Goal: Transaction & Acquisition: Purchase product/service

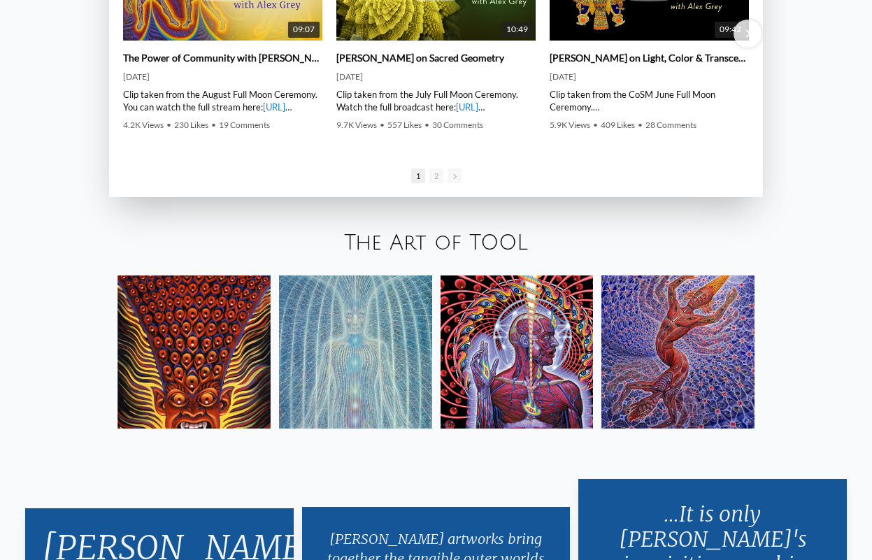
scroll to position [2176, 0]
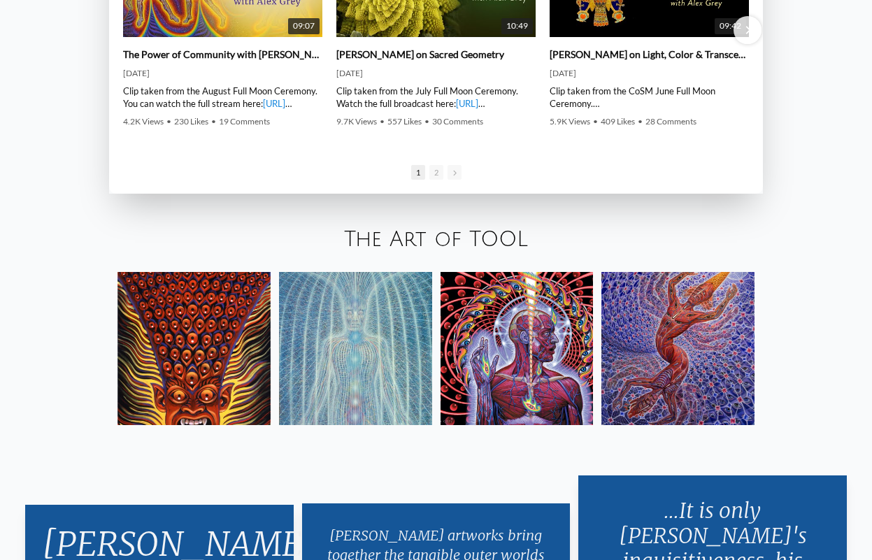
click at [468, 231] on link "The Art of TOOL" at bounding box center [436, 239] width 184 height 23
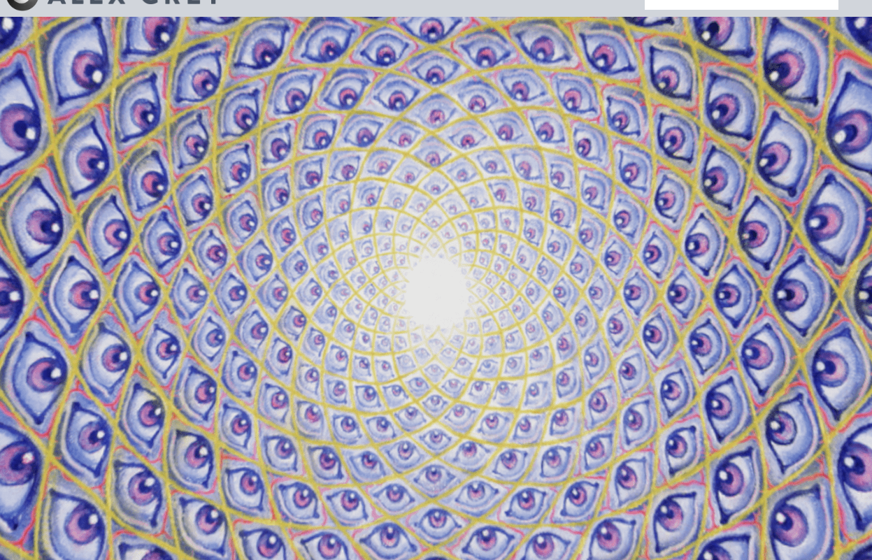
scroll to position [0, 0]
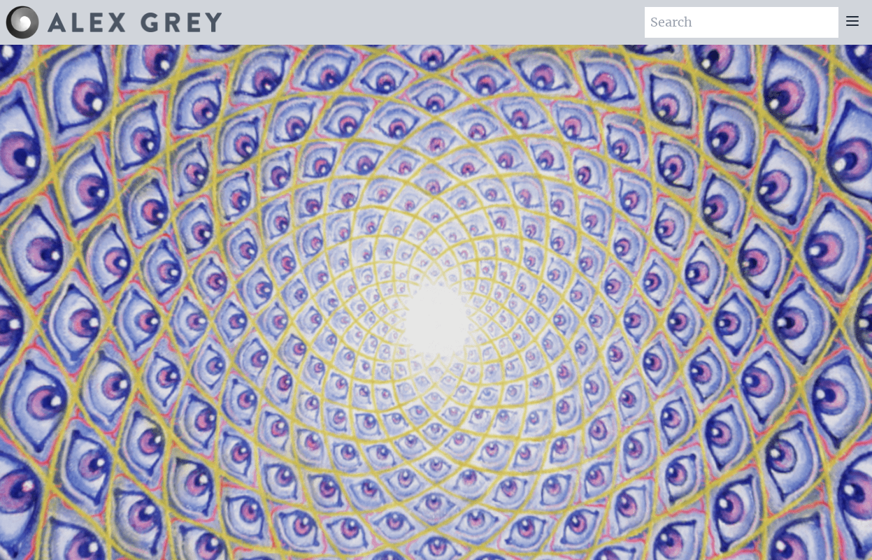
click at [855, 21] on icon at bounding box center [852, 21] width 11 height 8
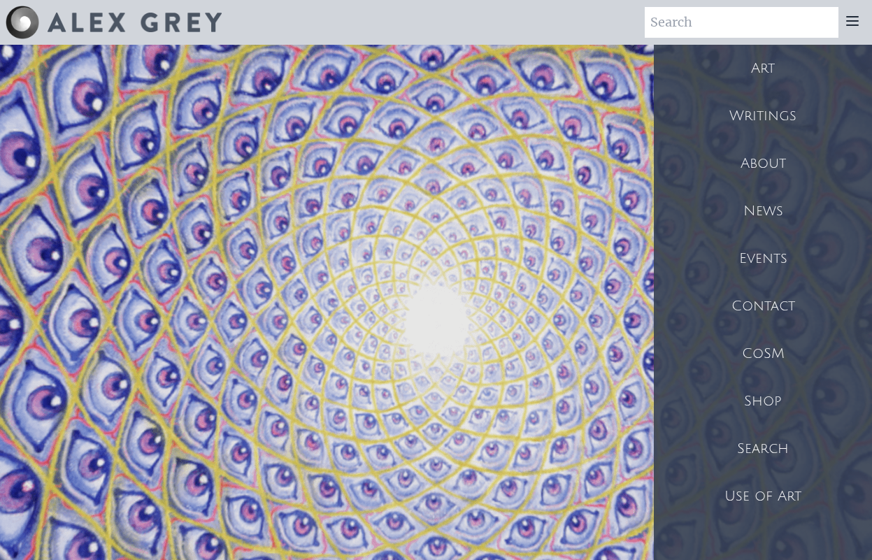
click at [749, 392] on div "Shop" at bounding box center [763, 402] width 218 height 48
